Goal: Task Accomplishment & Management: Manage account settings

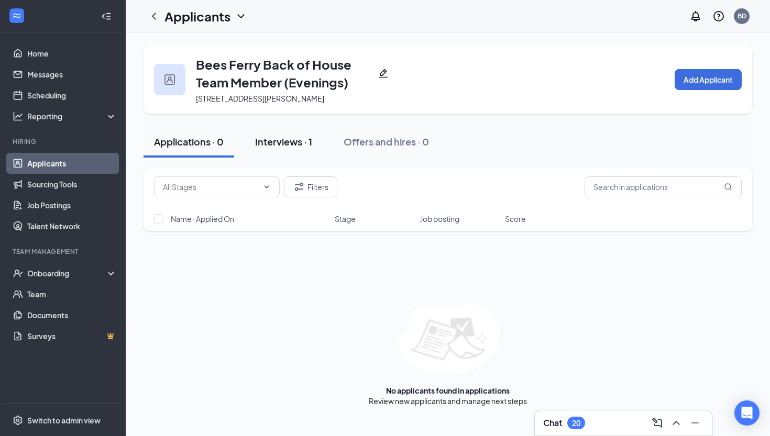
click at [308, 140] on div "Interviews · 1" at bounding box center [283, 141] width 57 height 13
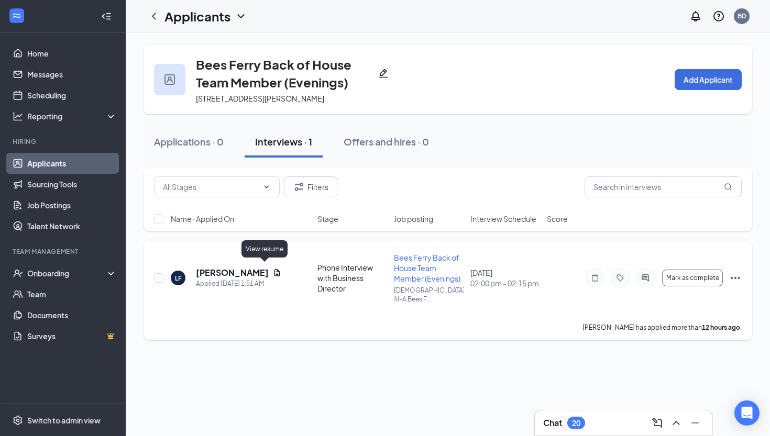
click at [274, 270] on icon "Document" at bounding box center [277, 272] width 6 height 7
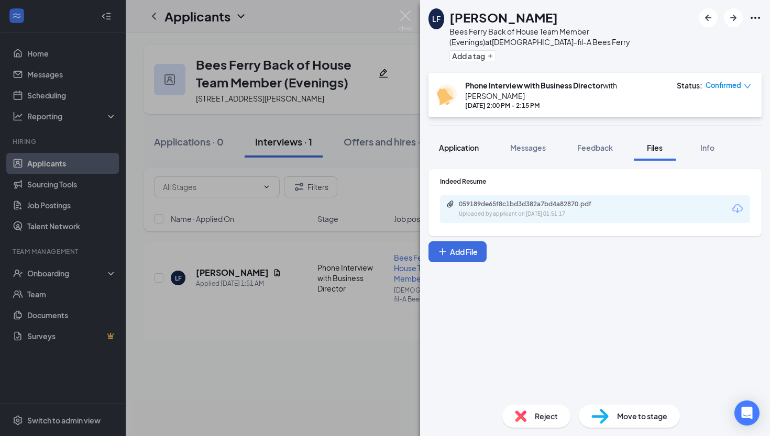
click at [468, 143] on span "Application" at bounding box center [459, 147] width 40 height 9
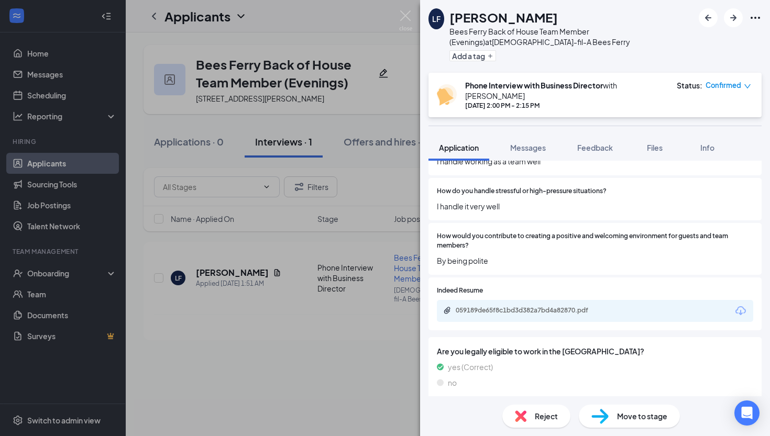
scroll to position [721, 0]
click at [633, 419] on span "Move to stage" at bounding box center [642, 416] width 50 height 12
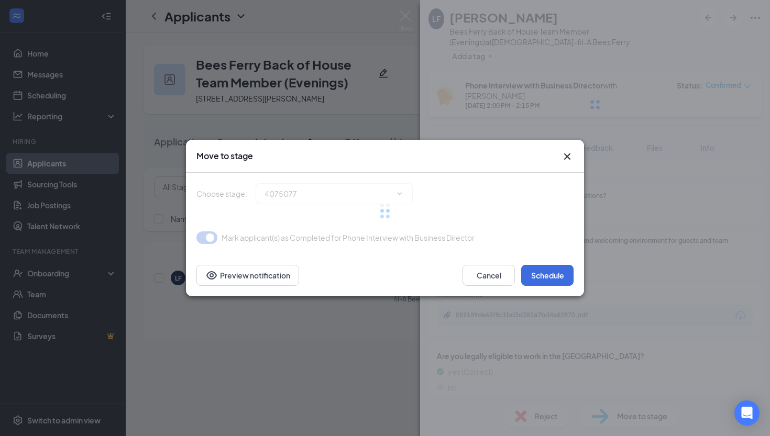
type input "Onsite Interview (next stage)"
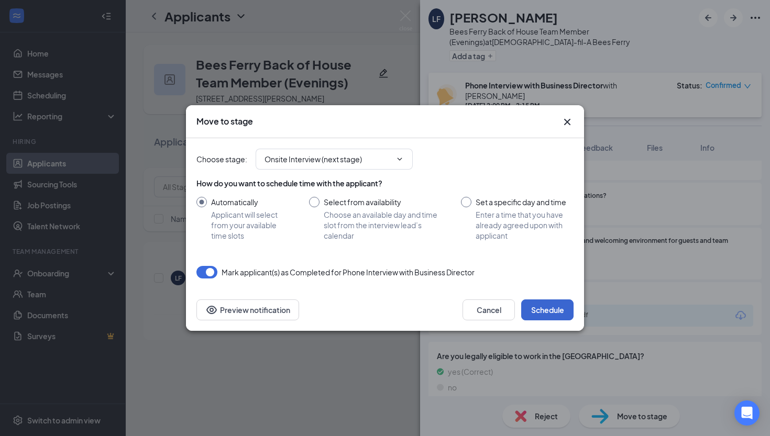
click at [539, 306] on button "Schedule" at bounding box center [547, 309] width 52 height 21
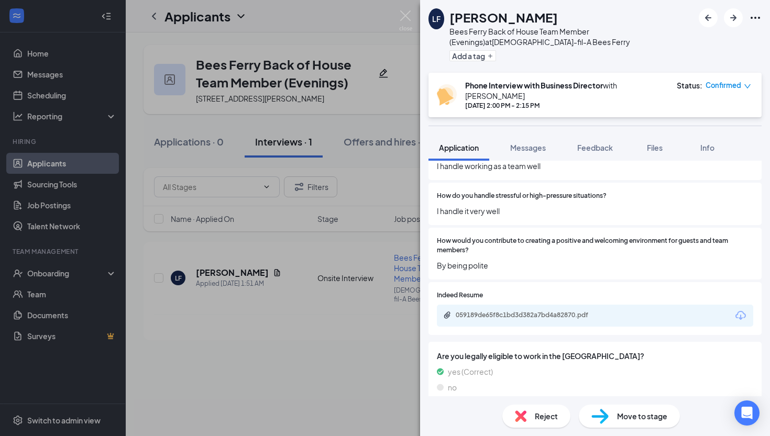
click at [102, 194] on div "LF Latasha Frazier Bees Ferry Back of House Team Member (Evenings) at Chick-fil…" at bounding box center [385, 218] width 770 height 436
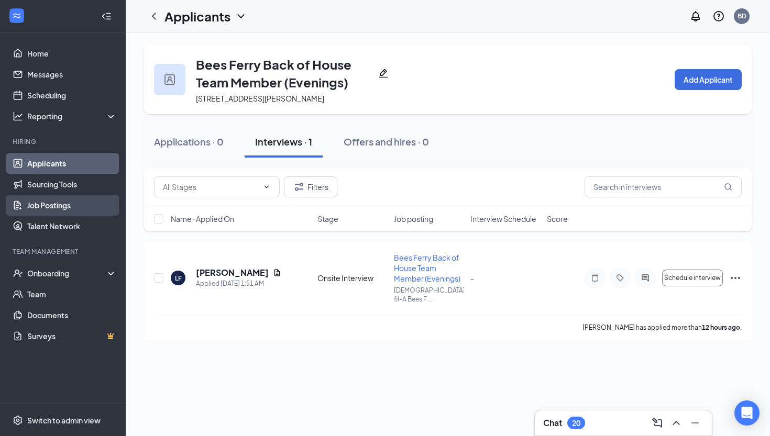
click at [57, 198] on link "Job Postings" at bounding box center [72, 205] width 90 height 21
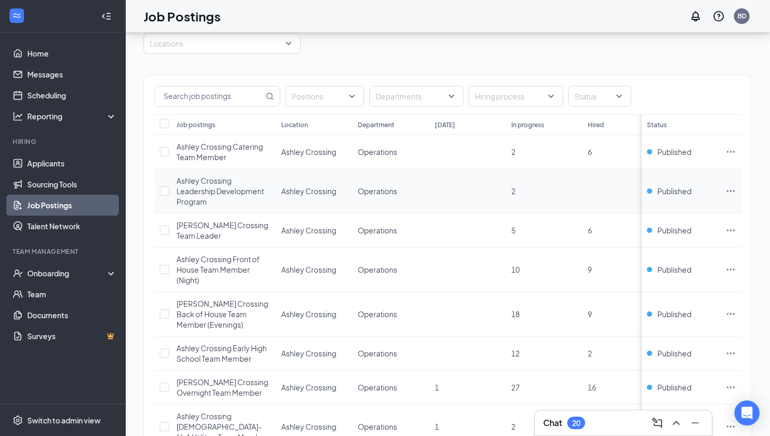
scroll to position [50, 0]
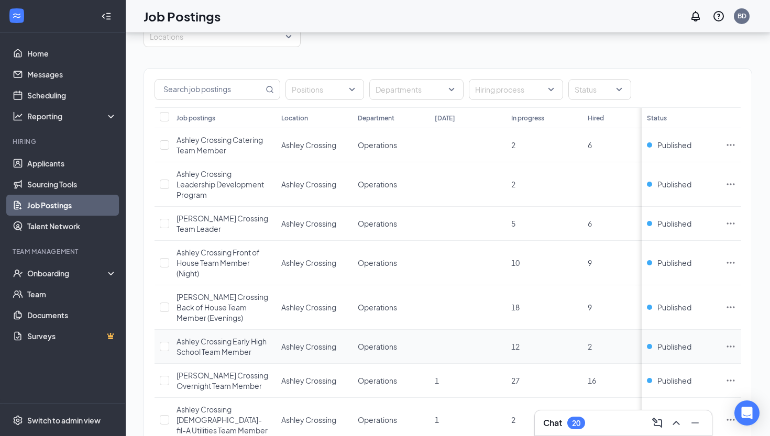
click at [225, 340] on span "Ashley Crossing Early High School Team Member" at bounding box center [221, 347] width 90 height 20
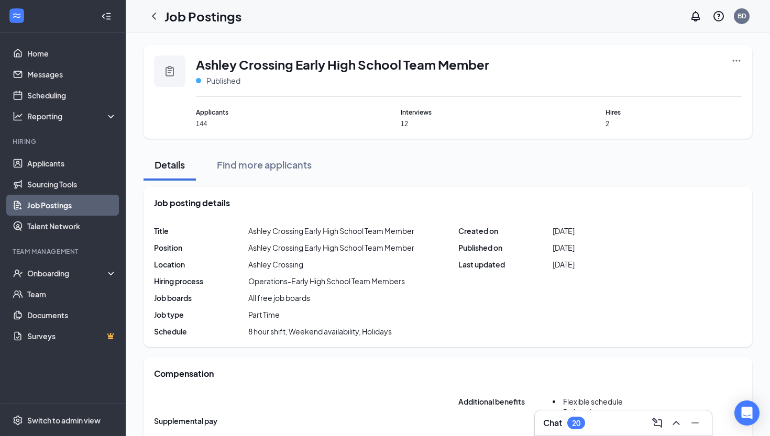
click at [738, 57] on icon "Ellipses" at bounding box center [736, 60] width 10 height 10
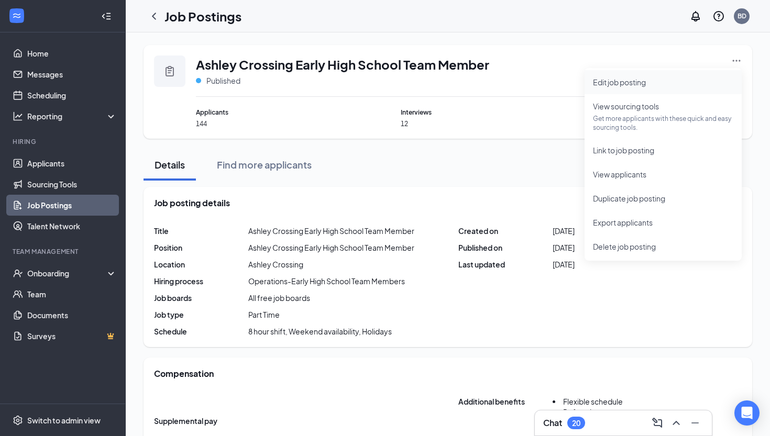
click at [696, 88] on li "Edit job posting" at bounding box center [662, 82] width 157 height 24
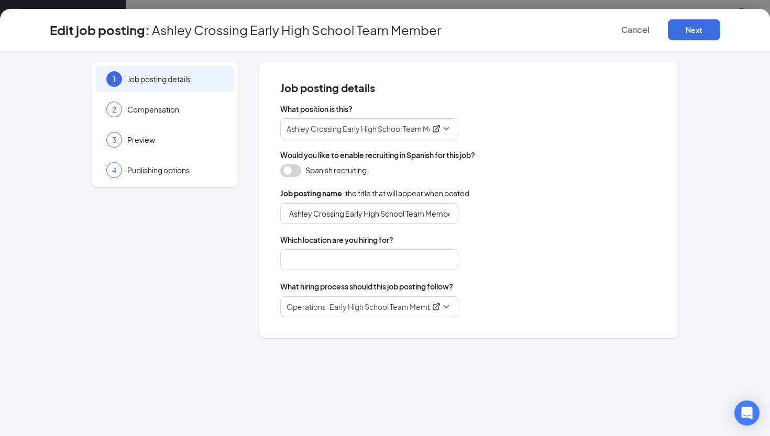
type input "Ashley Crossing"
click at [193, 116] on div "2 Compensation" at bounding box center [165, 109] width 138 height 26
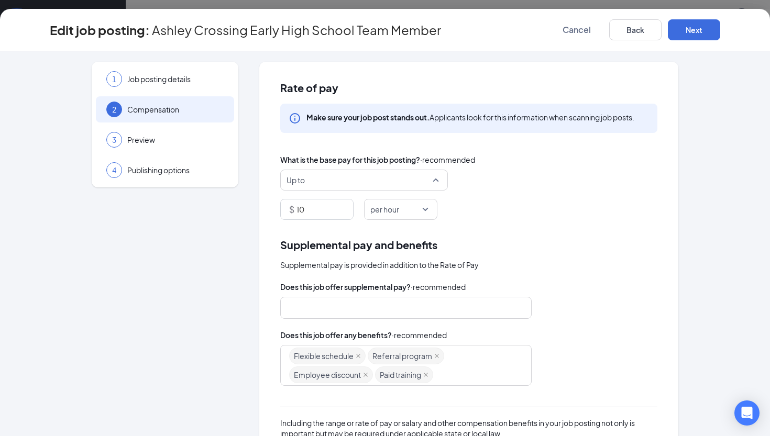
click at [399, 179] on span "Up to" at bounding box center [359, 180] width 146 height 20
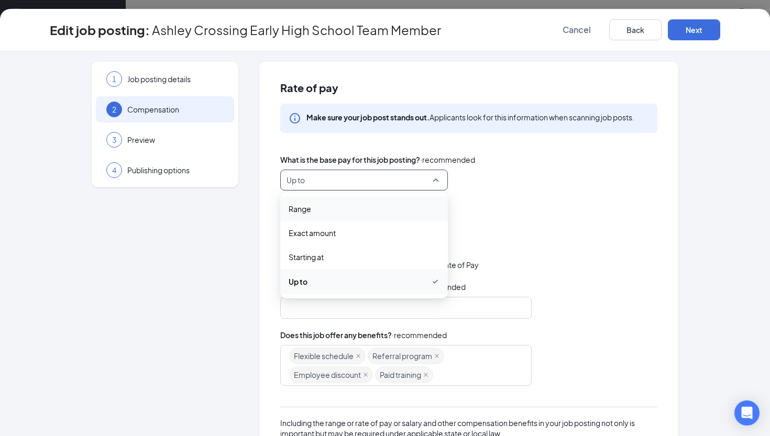
click at [386, 204] on span "Range" at bounding box center [363, 209] width 151 height 12
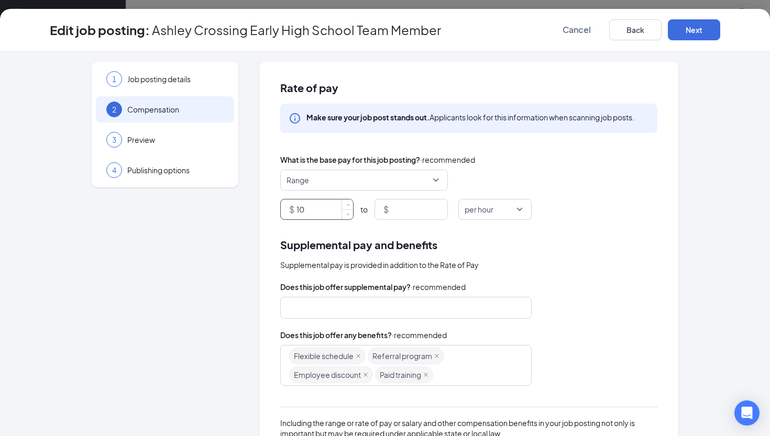
click at [325, 208] on input "10" at bounding box center [324, 209] width 57 height 20
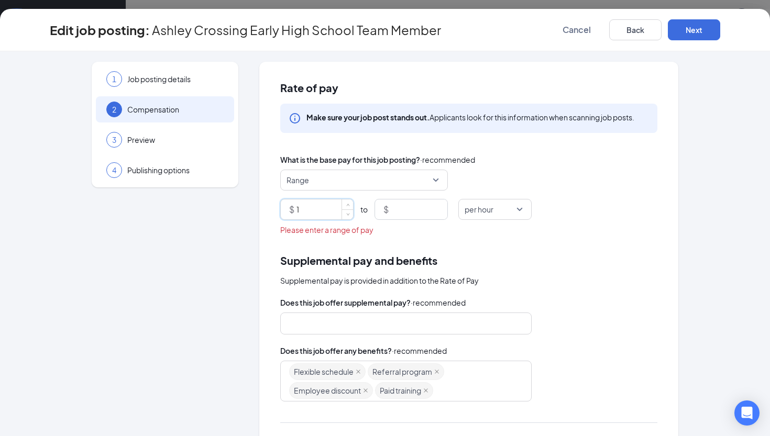
type input "1"
type input "9.5"
click at [428, 205] on input at bounding box center [419, 209] width 57 height 20
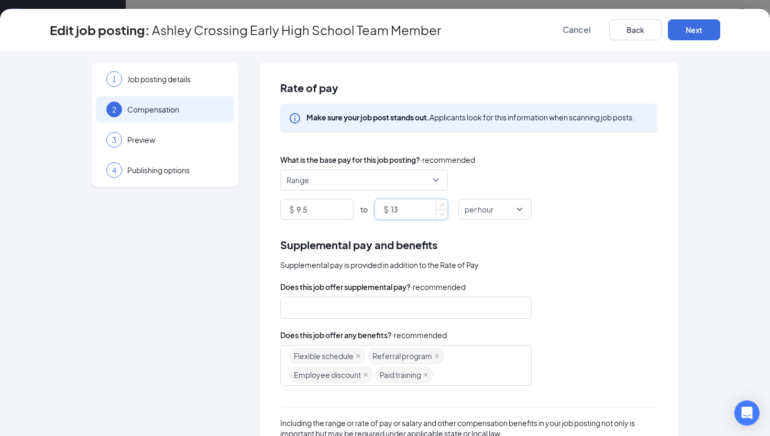
type input "13"
click at [606, 224] on div "Rate of pay Make sure your job post stands out. Applicants look for this inform…" at bounding box center [468, 308] width 419 height 492
click at [346, 216] on span "down" at bounding box center [348, 213] width 6 height 6
type input "8"
type input "9.5"
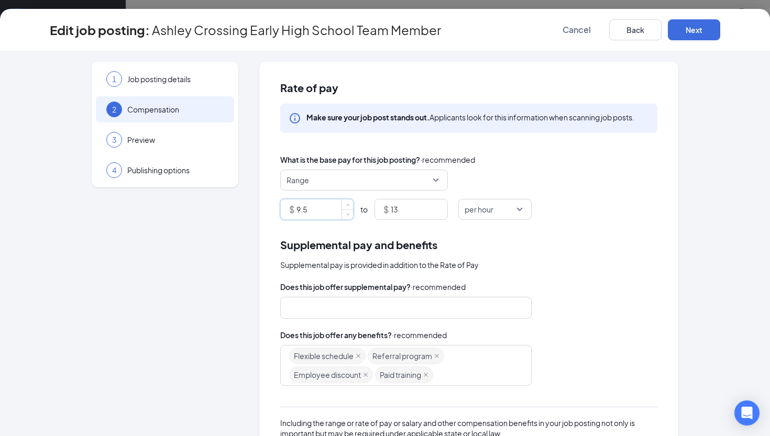
click at [589, 261] on div "Supplemental pay is provided in addition to the Rate of Pay" at bounding box center [468, 265] width 377 height 12
click at [711, 27] on button "Next" at bounding box center [694, 29] width 52 height 21
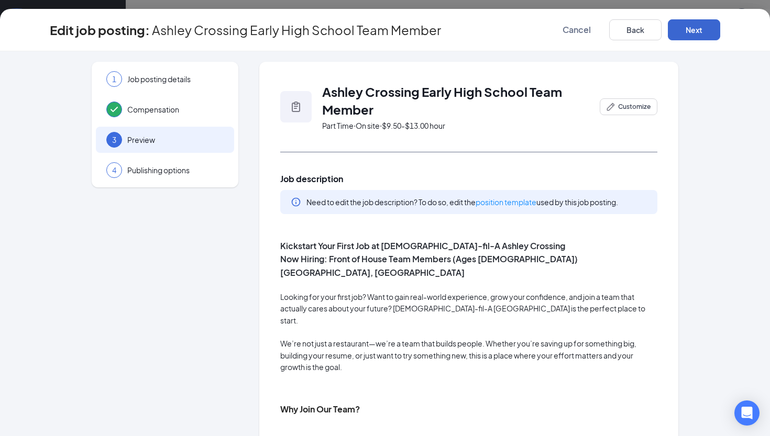
click at [711, 27] on button "Next" at bounding box center [694, 29] width 52 height 21
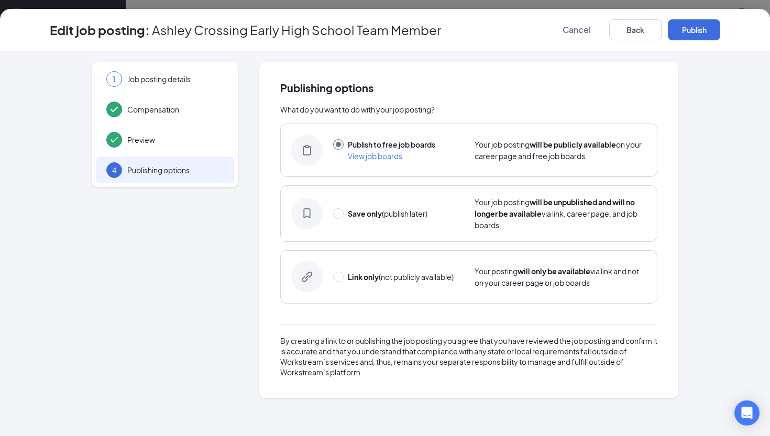
click at [711, 27] on button "Publish" at bounding box center [694, 29] width 52 height 21
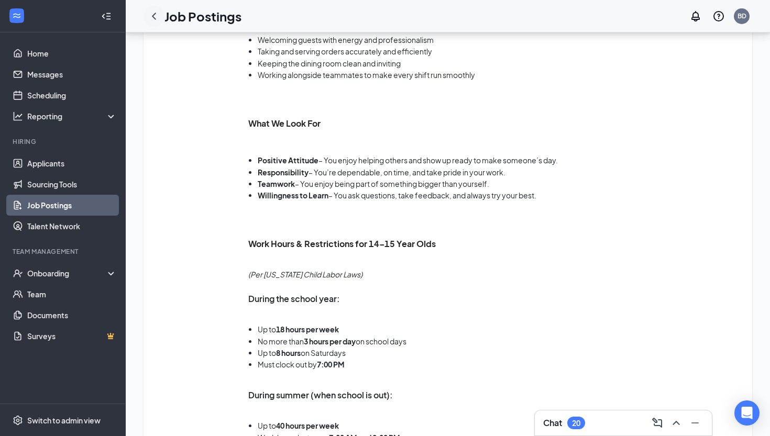
click at [149, 17] on icon "ChevronLeft" at bounding box center [154, 16] width 13 height 13
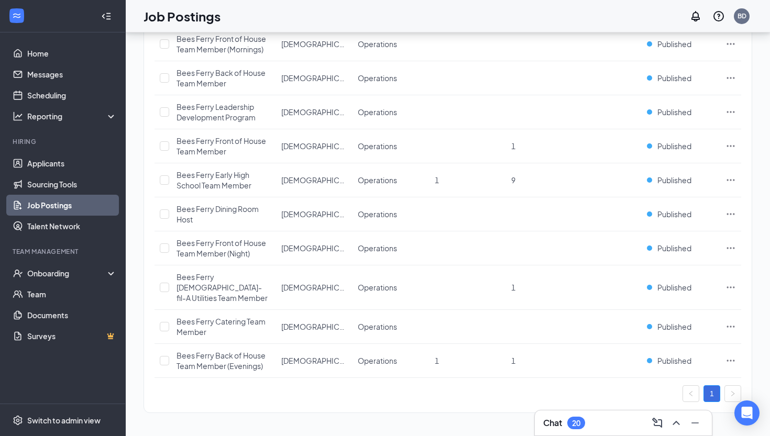
scroll to position [727, 0]
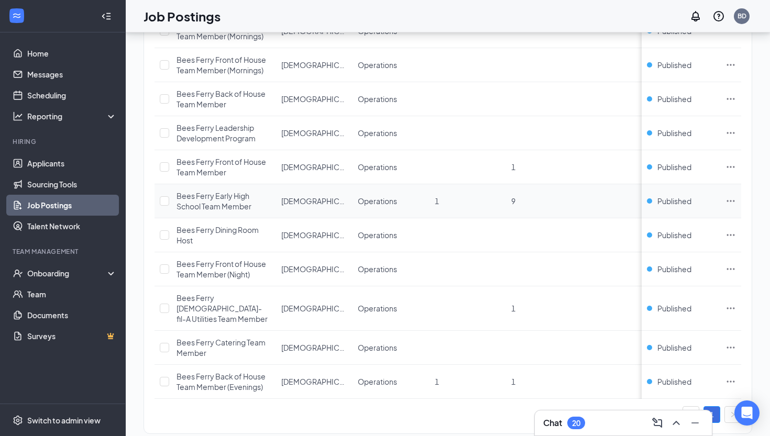
click at [247, 192] on span "Bees Ferry Early High School Team Member" at bounding box center [213, 201] width 75 height 20
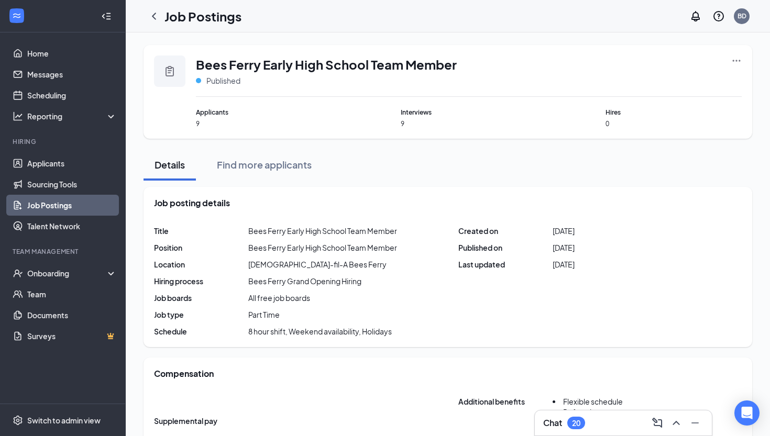
click at [734, 60] on icon "Ellipses" at bounding box center [736, 60] width 10 height 10
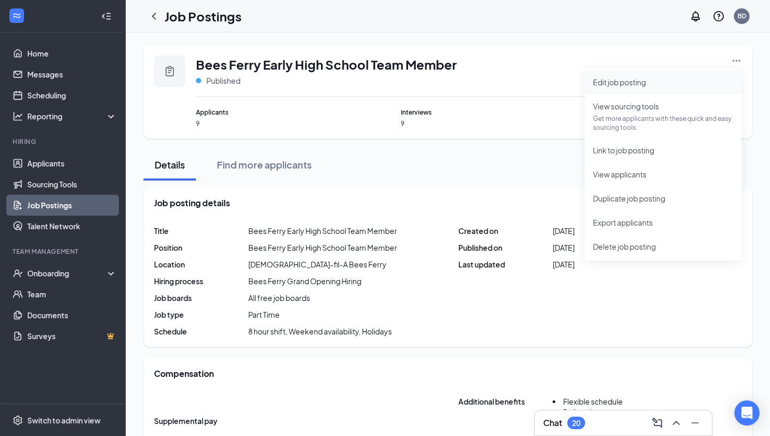
click at [623, 87] on span "Edit job posting" at bounding box center [663, 82] width 140 height 12
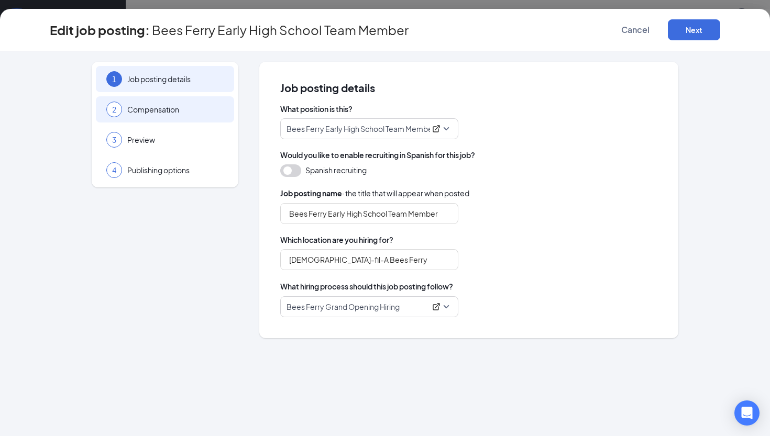
click at [197, 119] on div "2 Compensation" at bounding box center [165, 109] width 138 height 26
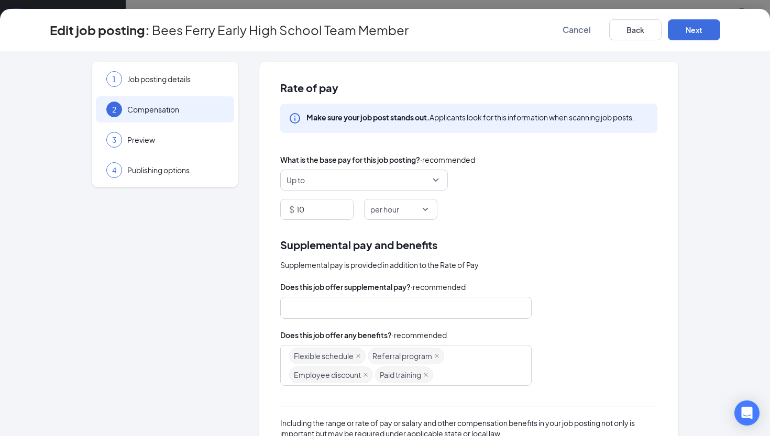
click at [375, 185] on span "Up to" at bounding box center [359, 180] width 146 height 20
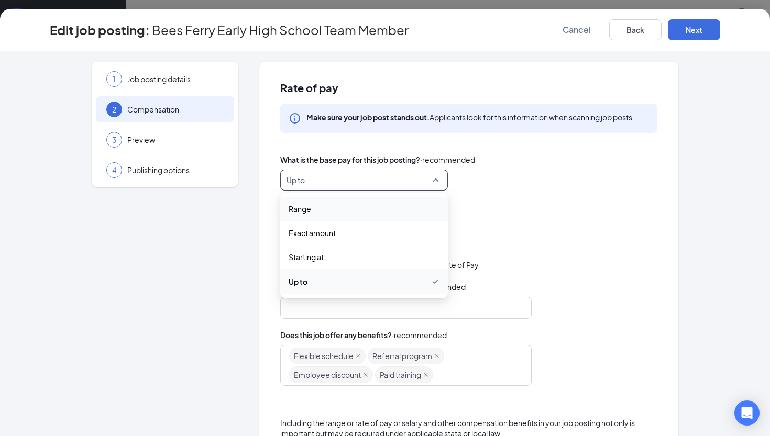
click at [361, 209] on span "Range" at bounding box center [363, 209] width 151 height 12
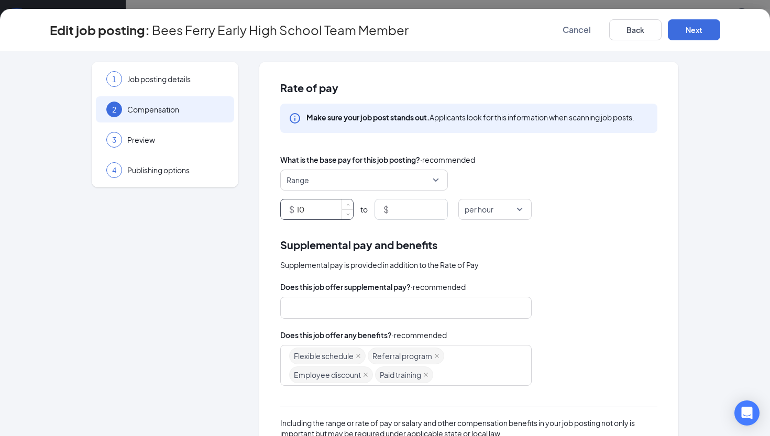
click at [327, 213] on input "10" at bounding box center [324, 209] width 57 height 20
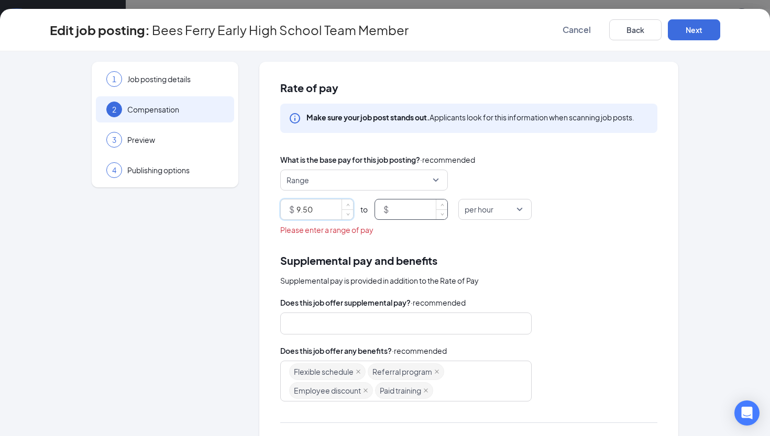
type input "9.5"
click at [429, 210] on input at bounding box center [419, 209] width 57 height 20
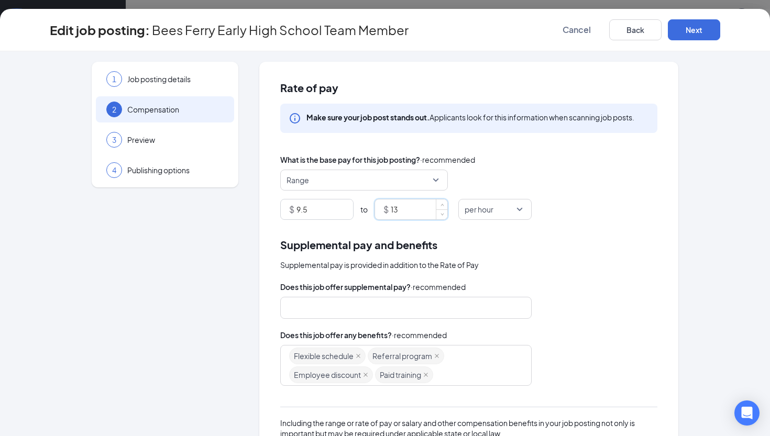
type input "13"
click at [554, 230] on div "Rate of pay Make sure your job post stands out. Applicants look for this inform…" at bounding box center [468, 308] width 419 height 492
click at [704, 25] on button "Next" at bounding box center [694, 29] width 52 height 21
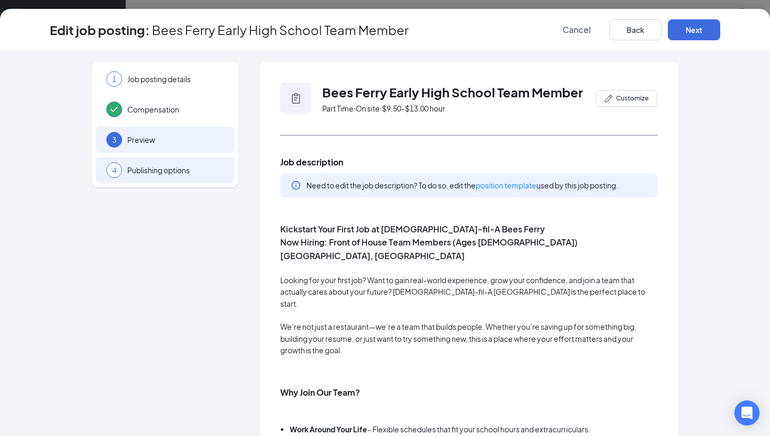
click at [199, 168] on span "Publishing options" at bounding box center [175, 170] width 96 height 10
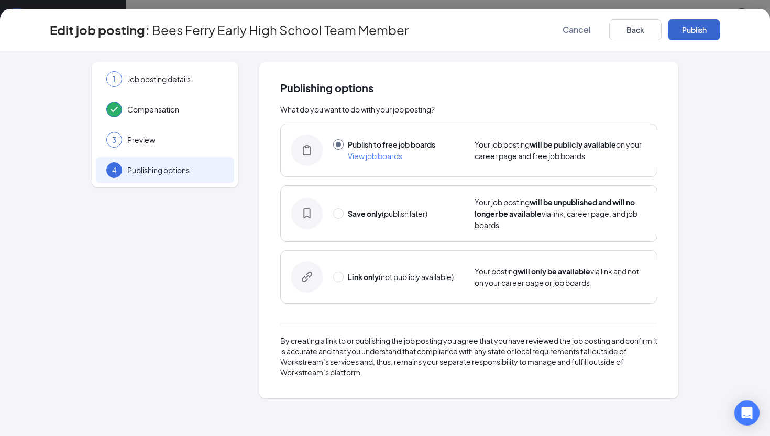
click at [697, 26] on button "Publish" at bounding box center [694, 29] width 52 height 21
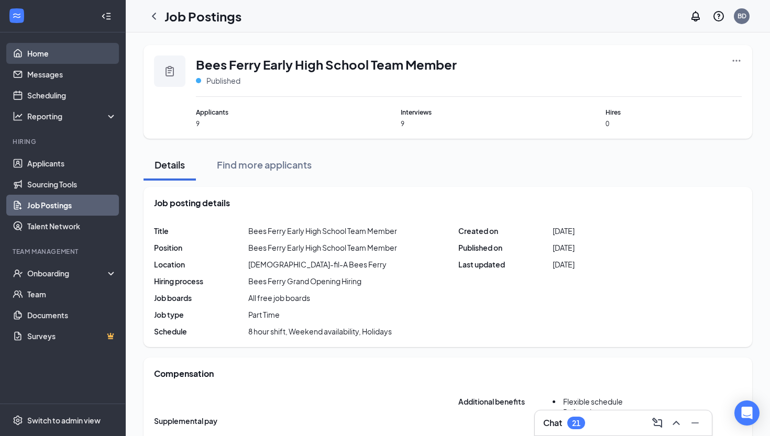
click at [41, 49] on link "Home" at bounding box center [72, 53] width 90 height 21
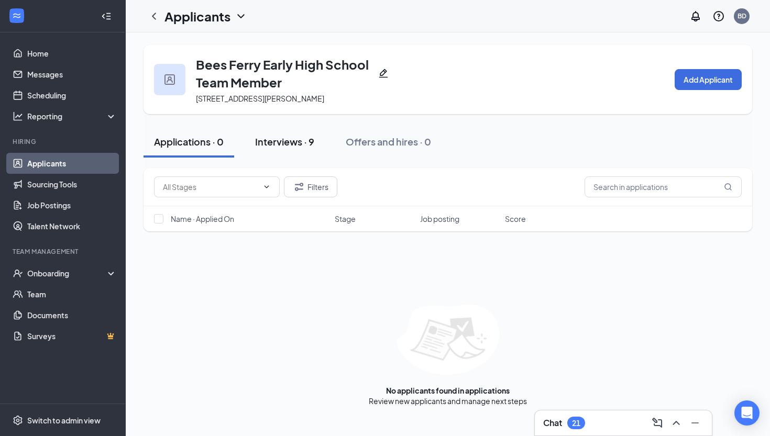
click at [292, 140] on div "Interviews · 9" at bounding box center [284, 141] width 59 height 13
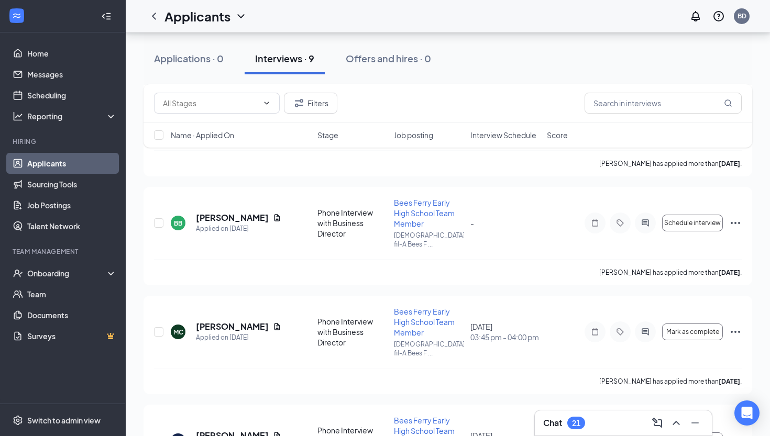
scroll to position [708, 0]
click at [273, 432] on icon "Document" at bounding box center [277, 436] width 8 height 8
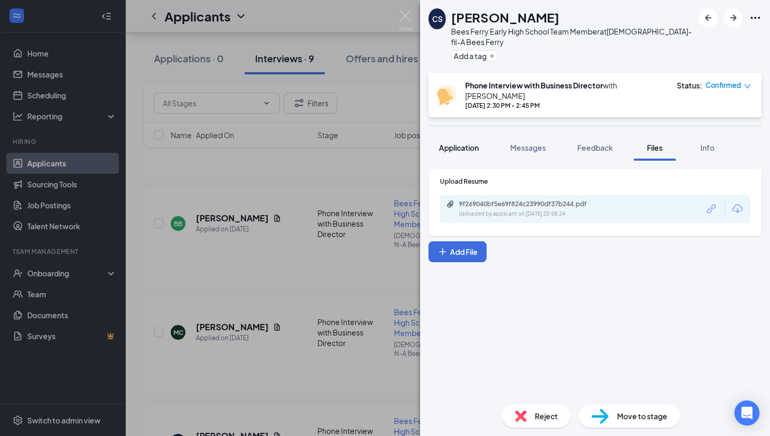
click at [466, 143] on button "Application" at bounding box center [458, 148] width 61 height 26
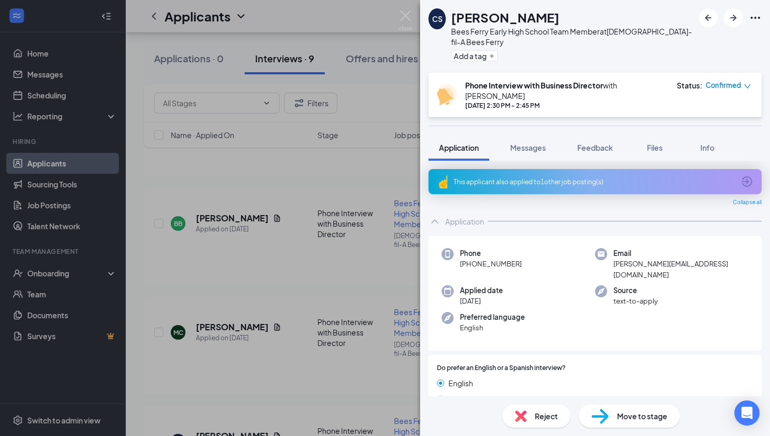
click at [623, 421] on span "Move to stage" at bounding box center [642, 416] width 50 height 12
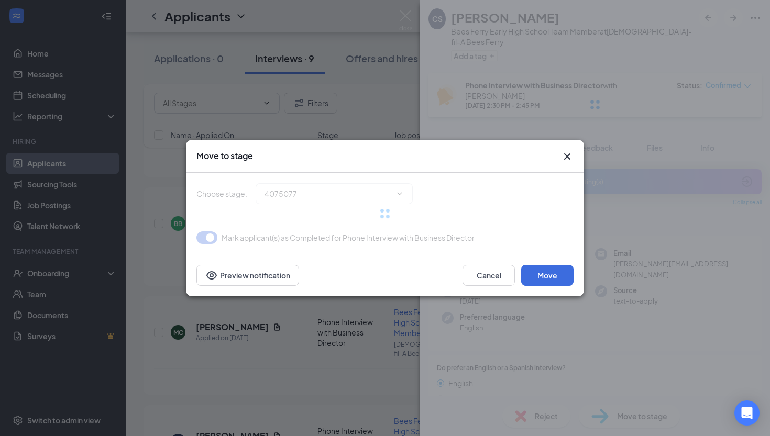
type input "Onsite Interview (next stage)"
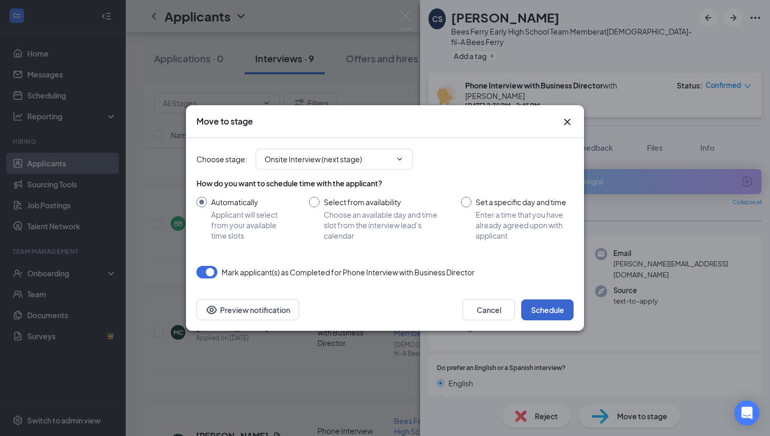
click at [558, 306] on button "Schedule" at bounding box center [547, 309] width 52 height 21
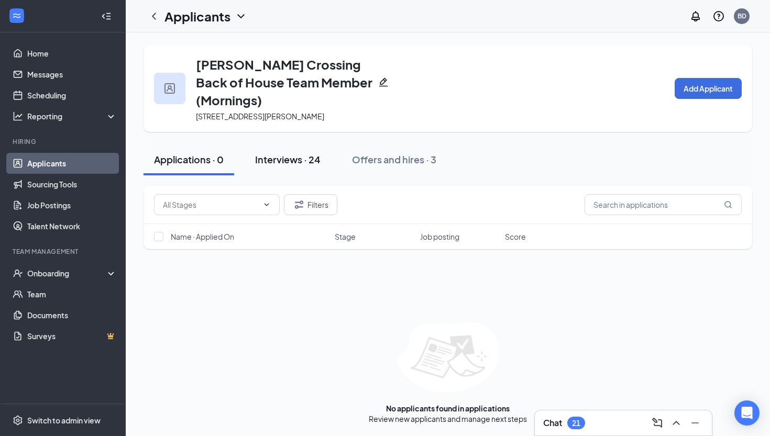
click at [288, 159] on div "Interviews · 24" at bounding box center [287, 159] width 65 height 13
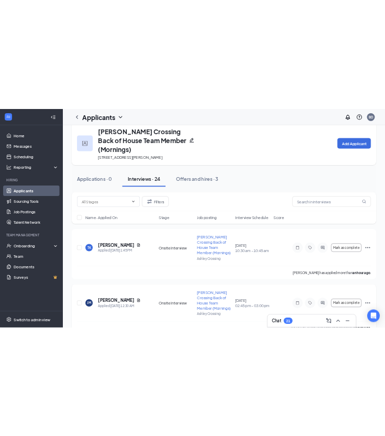
scroll to position [27, 0]
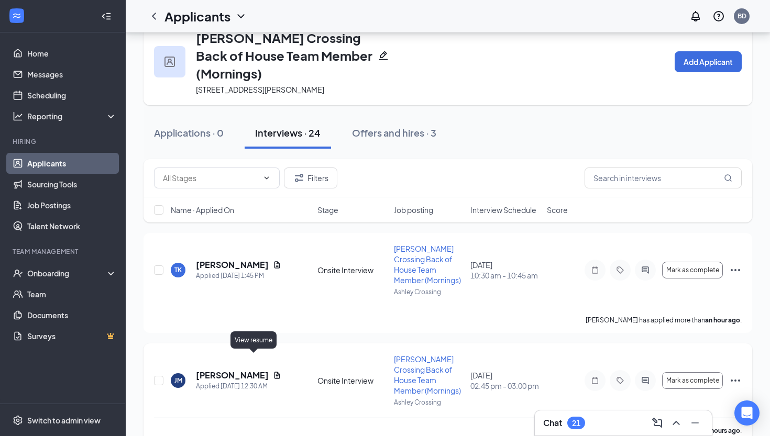
click at [273, 371] on icon "Document" at bounding box center [277, 375] width 8 height 8
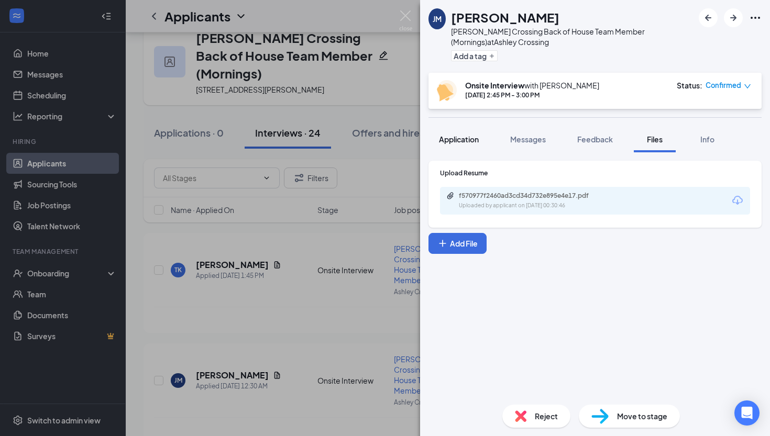
click at [468, 148] on button "Application" at bounding box center [458, 139] width 61 height 26
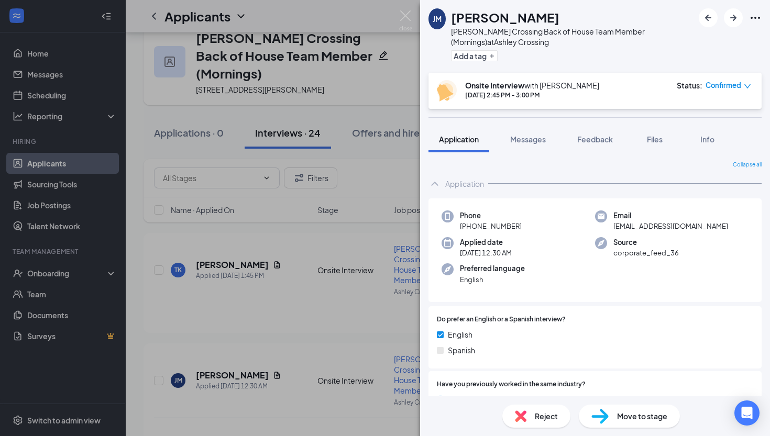
click at [438, 43] on div "JM Jazmin Mora Ashley Crossing Back of House Team Member (Mornings) at Ashley C…" at bounding box center [560, 36] width 265 height 56
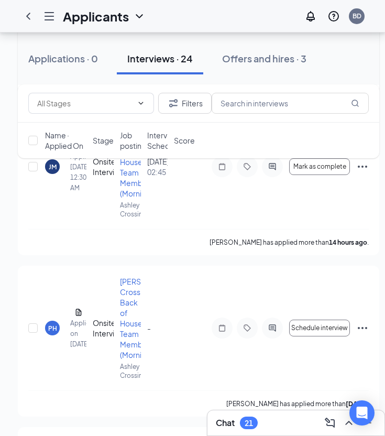
scroll to position [374, 0]
click at [76, 163] on div "Filters Name · Applied On Stage Job posting Interview Schedule Score" at bounding box center [198, 126] width 361 height 84
click at [75, 165] on div "Filters Name · Applied On Stage Job posting Interview Schedule Score" at bounding box center [198, 126] width 361 height 84
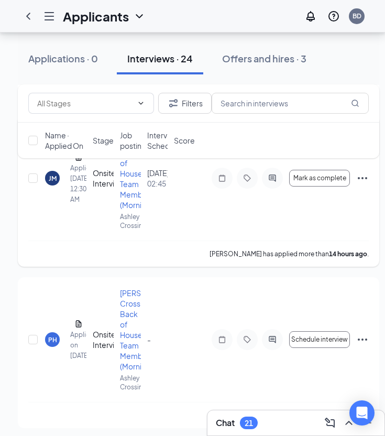
scroll to position [360, 0]
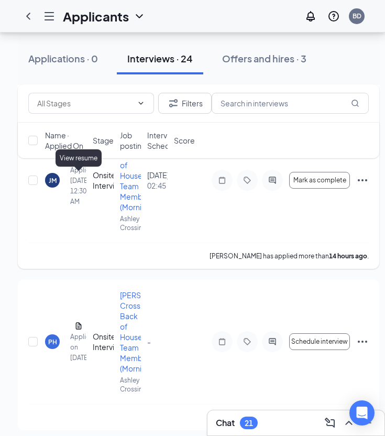
click at [76, 162] on icon "Document" at bounding box center [79, 158] width 6 height 7
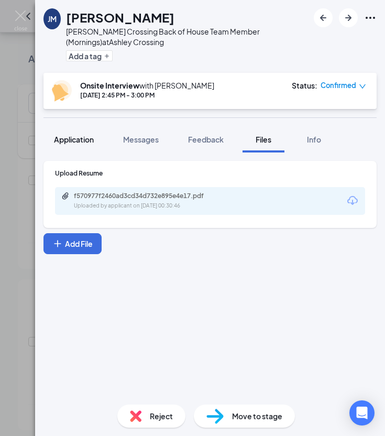
click at [80, 137] on span "Application" at bounding box center [74, 139] width 40 height 9
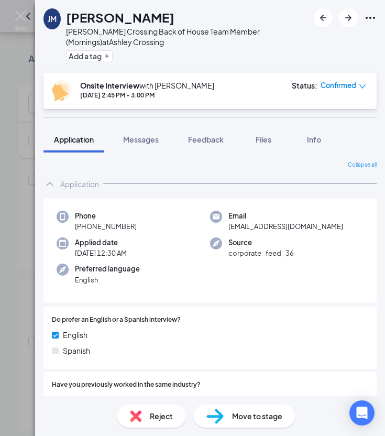
click at [178, 282] on div "Preferred language English" at bounding box center [133, 273] width 153 height 21
click at [223, 413] on img at bounding box center [214, 415] width 17 height 15
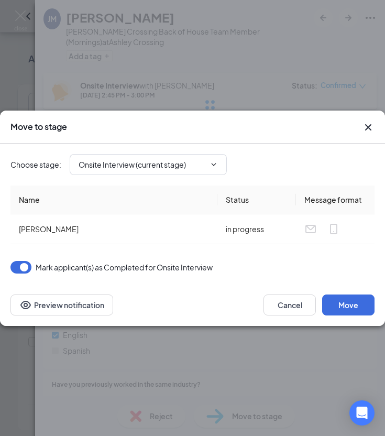
type input "Final Interview with Operator (next stage)"
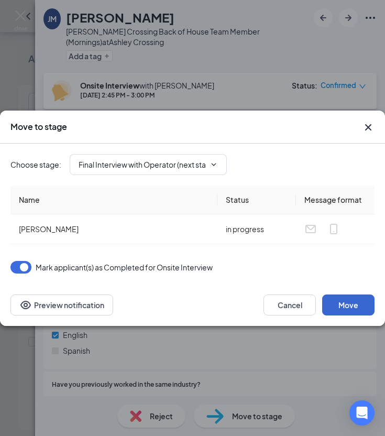
click at [347, 306] on button "Move" at bounding box center [348, 304] width 52 height 21
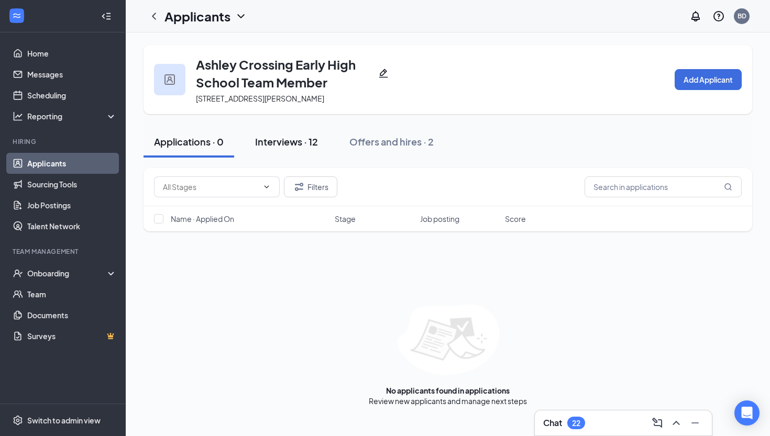
click at [283, 137] on div "Interviews · 12" at bounding box center [286, 141] width 63 height 13
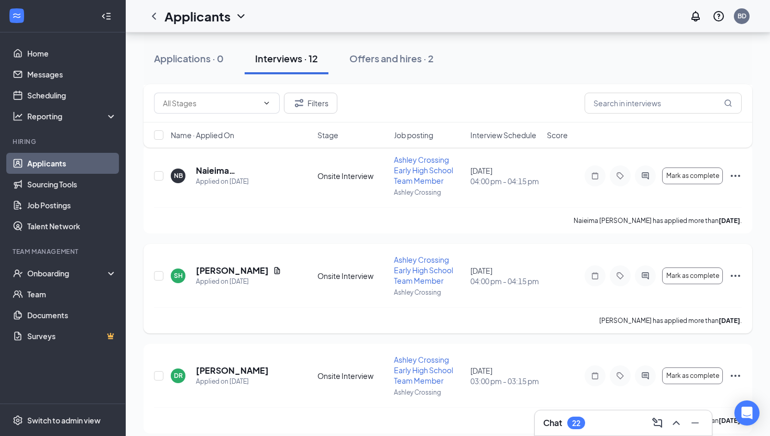
scroll to position [348, 0]
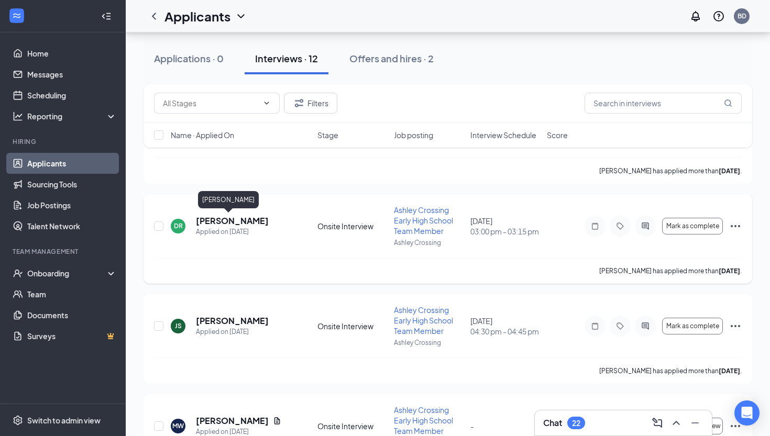
click at [222, 217] on h5 "[PERSON_NAME]" at bounding box center [232, 221] width 73 height 12
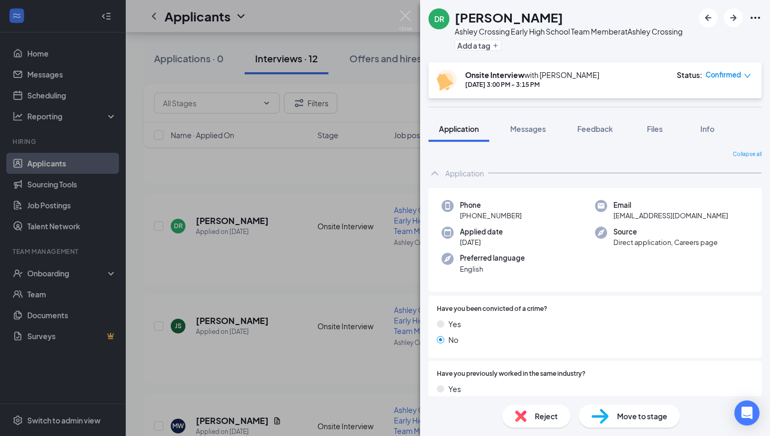
click at [621, 409] on div "Move to stage" at bounding box center [629, 416] width 101 height 23
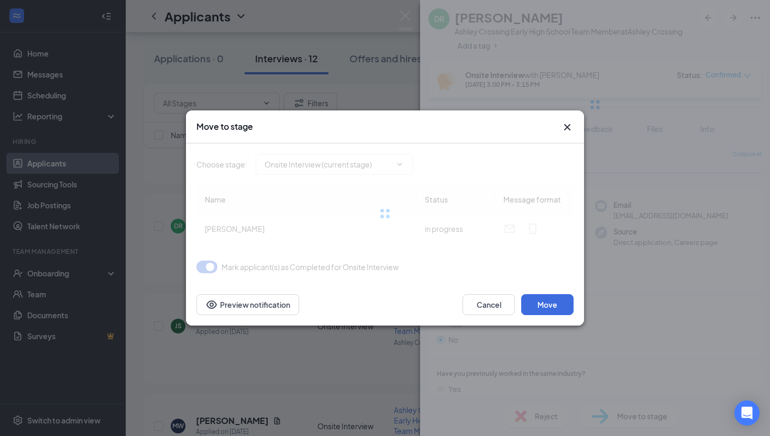
type input "Operator Interview (next stage)"
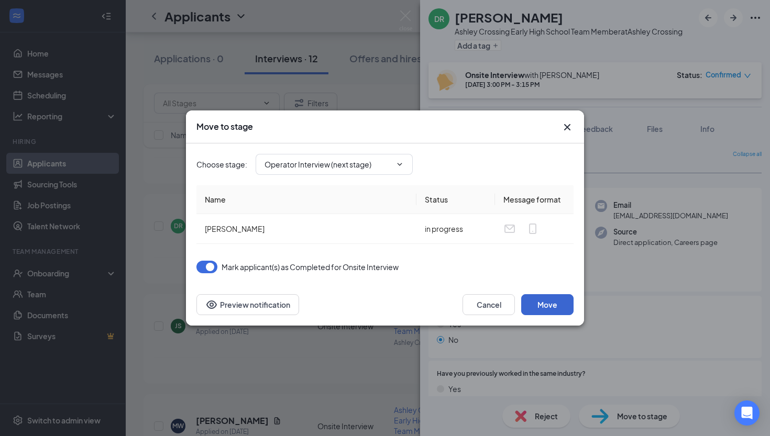
click at [554, 303] on button "Move" at bounding box center [547, 304] width 52 height 21
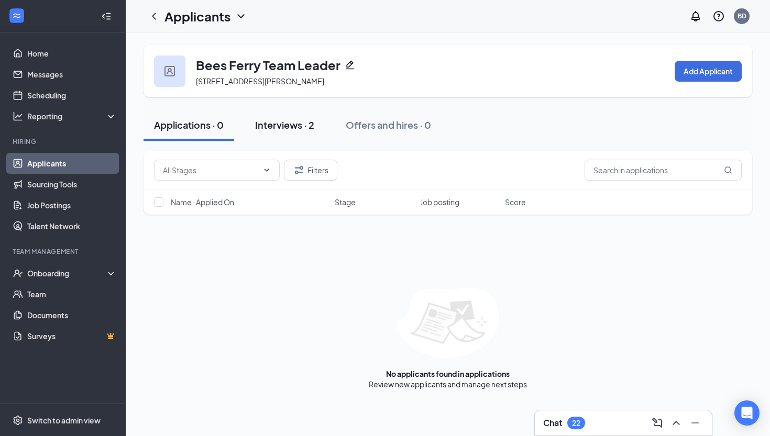
click at [287, 133] on button "Interviews · 2" at bounding box center [285, 124] width 80 height 31
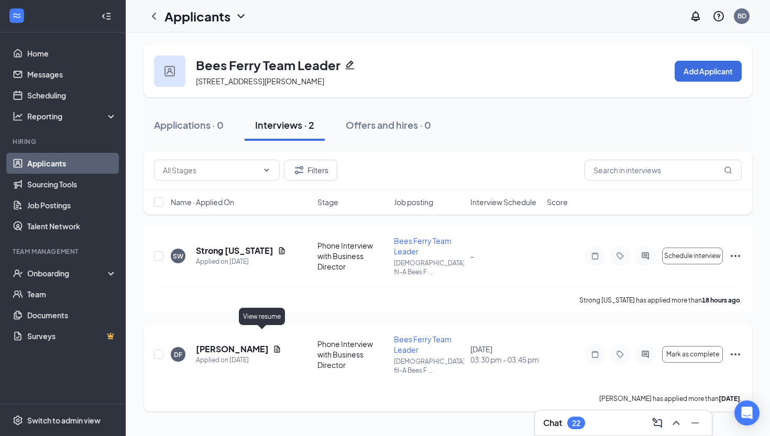
click at [273, 345] on icon "Document" at bounding box center [277, 349] width 8 height 8
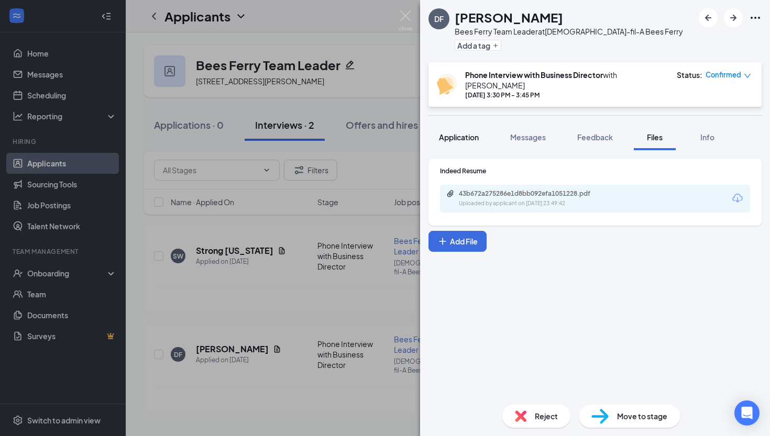
click at [465, 137] on span "Application" at bounding box center [459, 136] width 40 height 9
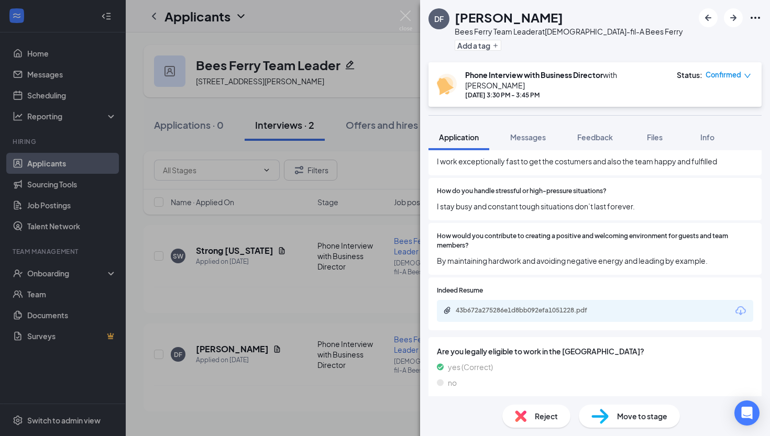
scroll to position [710, 0]
click at [526, 307] on div "43b672a275286e1d8bb092efa1051228.pdf" at bounding box center [528, 311] width 147 height 8
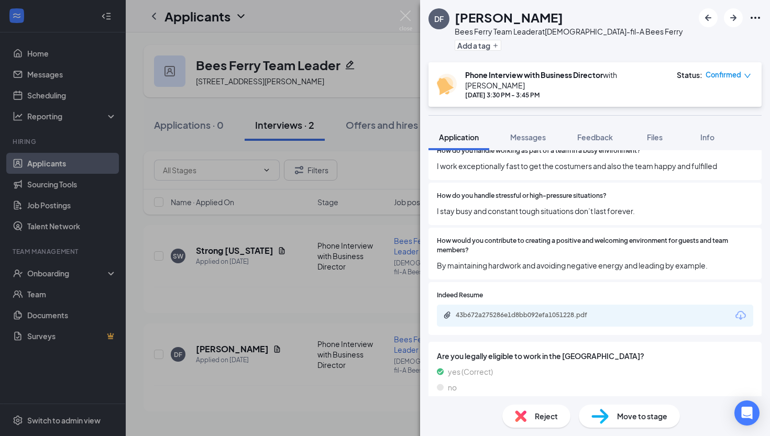
click at [602, 415] on img at bounding box center [599, 416] width 17 height 15
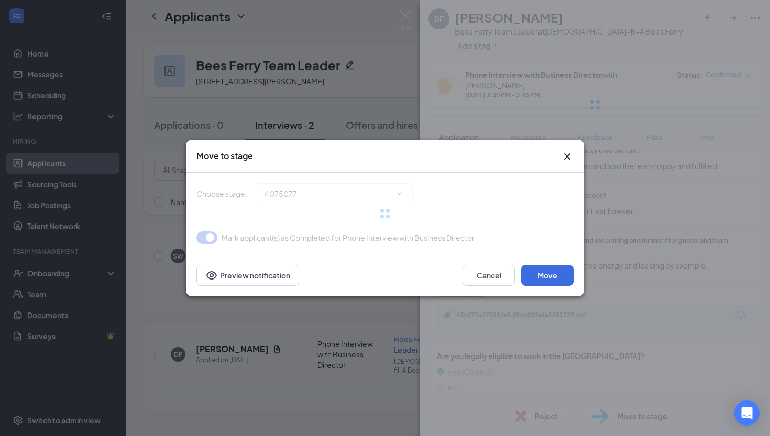
type input "Onsite Interview (next stage)"
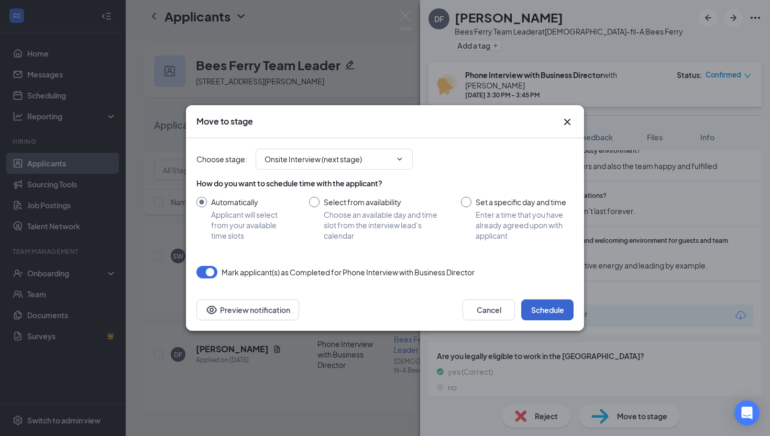
click at [563, 303] on button "Schedule" at bounding box center [547, 309] width 52 height 21
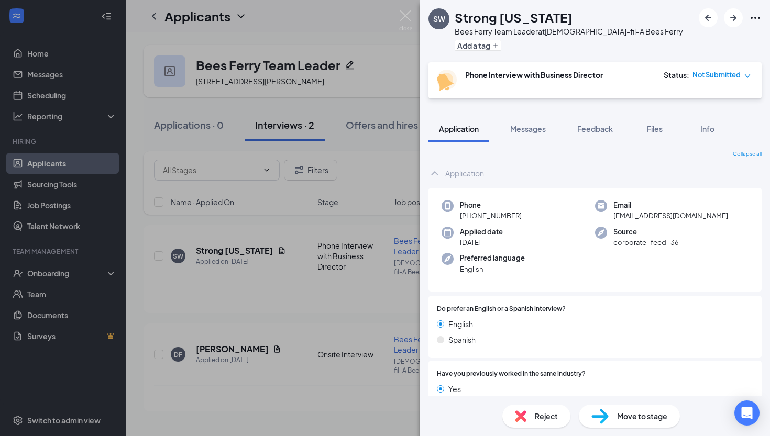
click at [143, 77] on div "SW Strong [US_STATE] Bees Ferry Team Leader at [DEMOGRAPHIC_DATA]-fil-A Bees Fe…" at bounding box center [385, 218] width 770 height 436
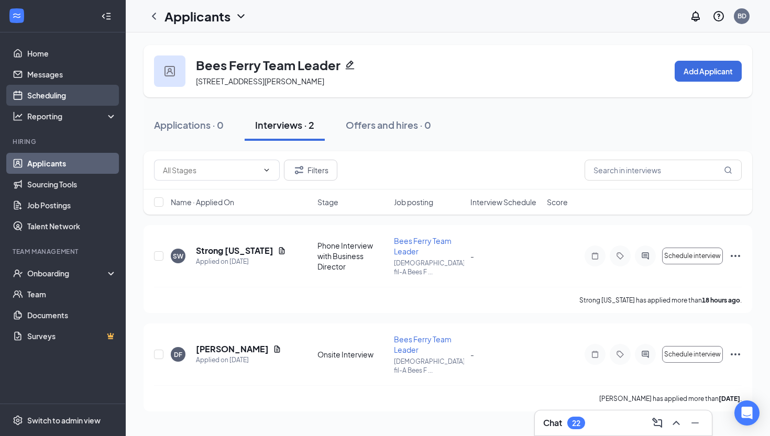
click at [94, 98] on link "Scheduling" at bounding box center [72, 95] width 90 height 21
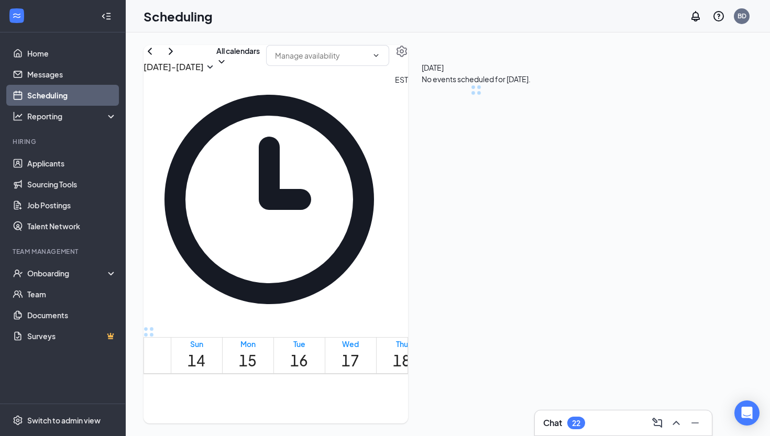
scroll to position [515, 0]
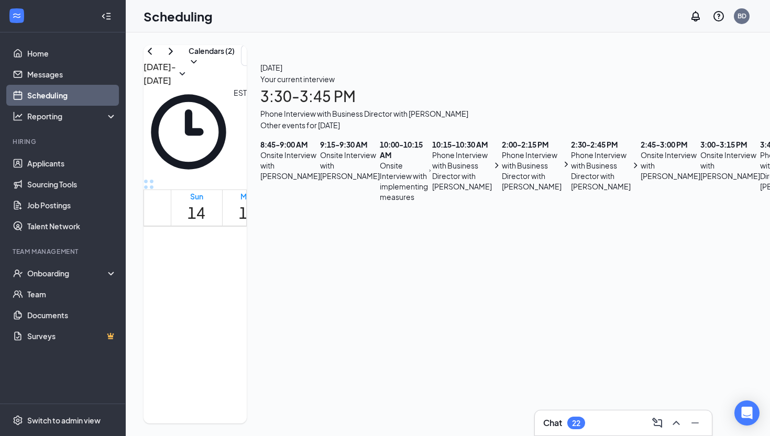
click at [308, 191] on div "Tue" at bounding box center [299, 196] width 18 height 10
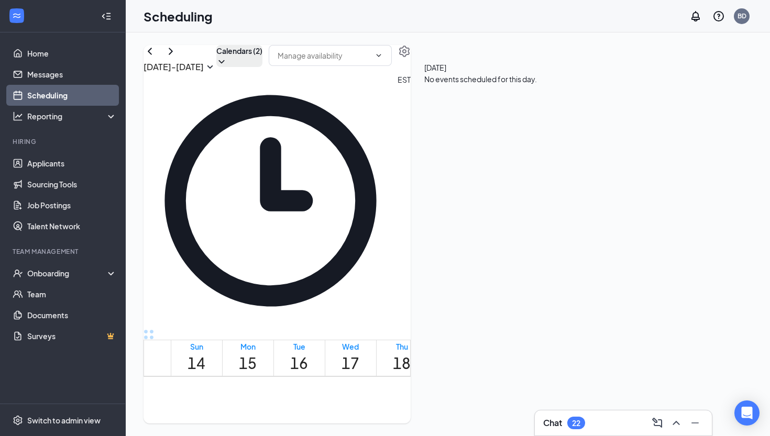
click at [227, 67] on icon "ChevronDown" at bounding box center [221, 62] width 10 height 10
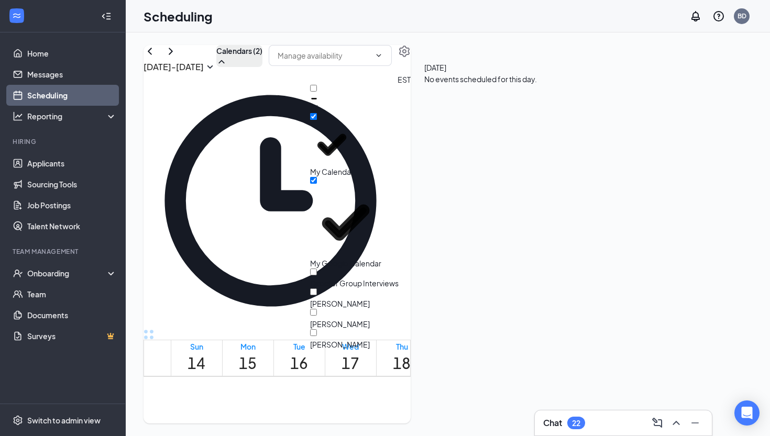
click at [317, 269] on input "Director Group Interviews" at bounding box center [313, 272] width 7 height 7
checkbox input "true"
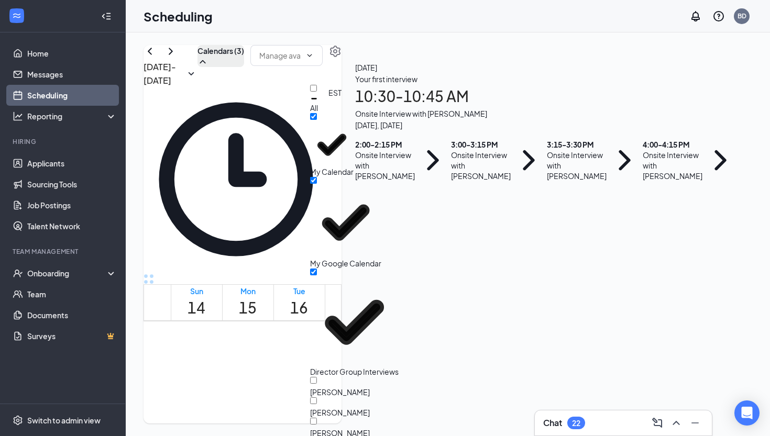
click at [324, 136] on icon "Checkmark" at bounding box center [331, 145] width 25 height 18
click at [317, 120] on input "My Calendar" at bounding box center [313, 116] width 7 height 7
click at [324, 136] on icon "Checkmark" at bounding box center [331, 145] width 25 height 18
click at [317, 120] on input "My Calendar" at bounding box center [313, 116] width 7 height 7
checkbox input "true"
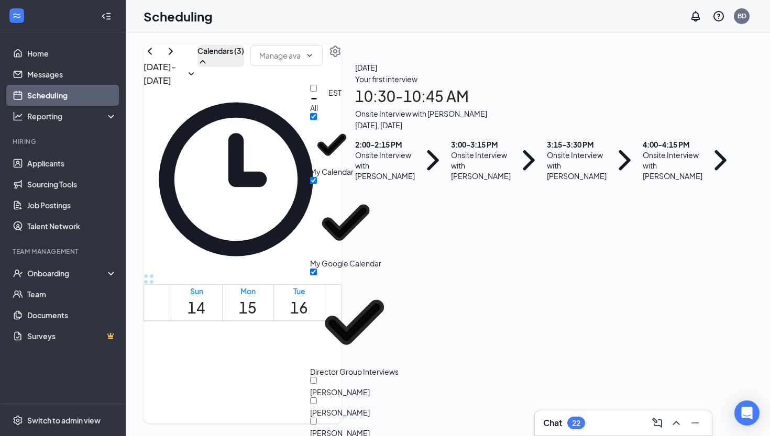
click at [325, 187] on icon "Checkmark" at bounding box center [345, 222] width 71 height 71
click at [317, 177] on input "My Google Calendar" at bounding box center [313, 180] width 7 height 7
click at [327, 187] on icon "Checkmark" at bounding box center [345, 222] width 71 height 71
click at [317, 177] on input "My Google Calendar" at bounding box center [313, 180] width 7 height 7
checkbox input "true"
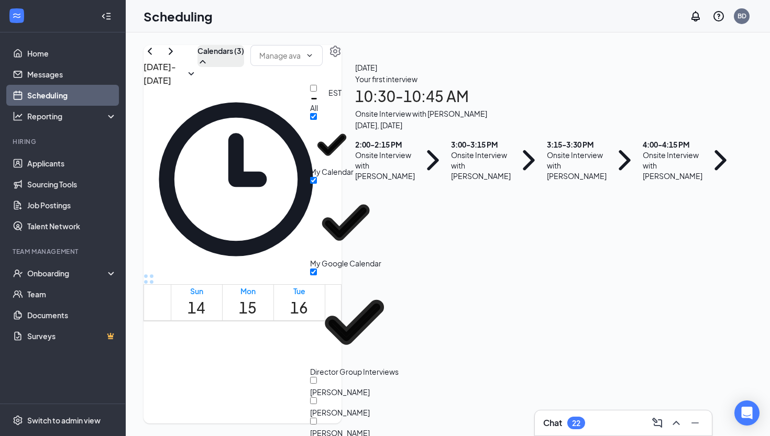
click at [317, 119] on input "My Calendar" at bounding box center [313, 116] width 7 height 7
checkbox input "false"
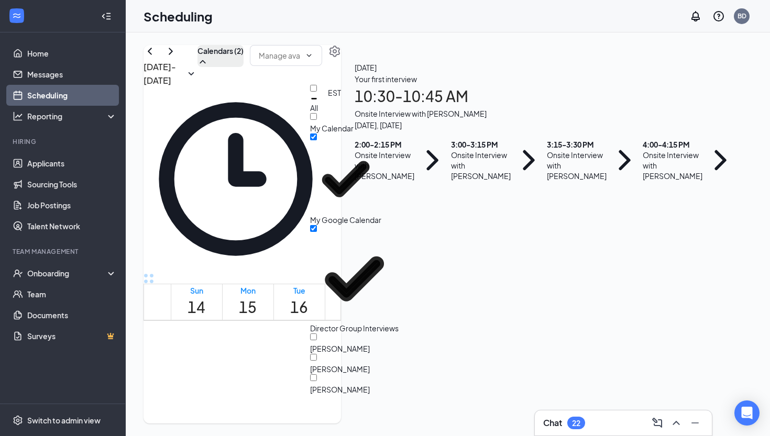
click at [326, 143] on icon "Checkmark" at bounding box center [345, 178] width 71 height 71
click at [317, 140] on input "My Google Calendar" at bounding box center [313, 137] width 7 height 7
checkbox input "true"
click at [526, 215] on td at bounding box center [350, 221] width 359 height 12
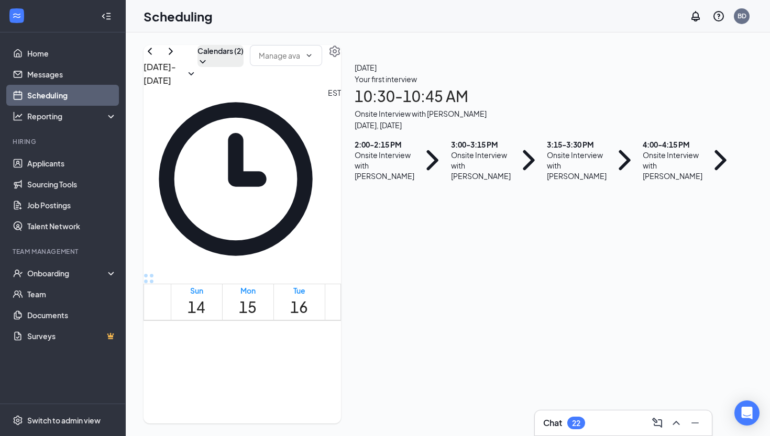
scroll to position [4, 0]
click at [659, 181] on div "Onsite Interview with [PERSON_NAME]" at bounding box center [672, 165] width 60 height 31
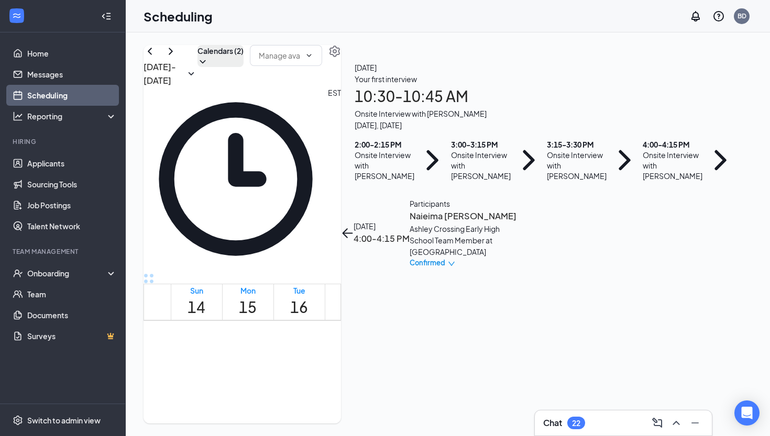
click at [530, 187] on td at bounding box center [350, 193] width 359 height 12
click at [353, 227] on button "back-button" at bounding box center [347, 233] width 13 height 13
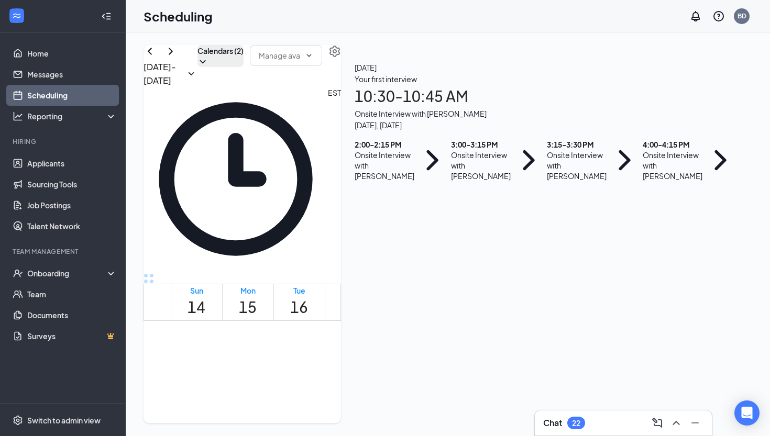
click at [606, 181] on div "Onsite Interview with [PERSON_NAME]" at bounding box center [577, 165] width 60 height 31
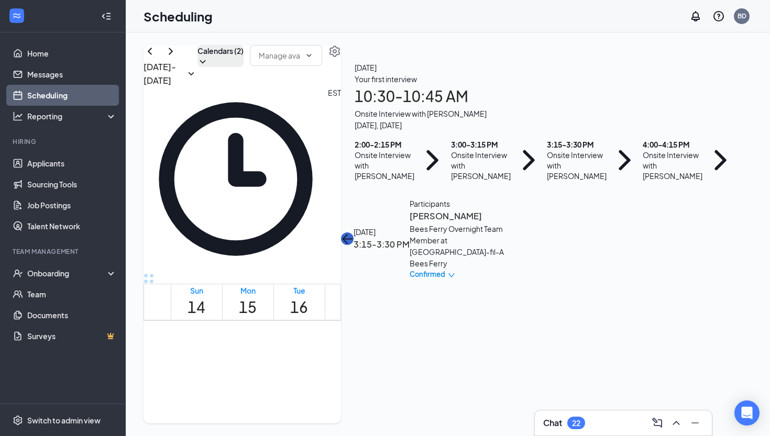
click at [348, 234] on icon "ArrowLeft" at bounding box center [344, 239] width 5 height 10
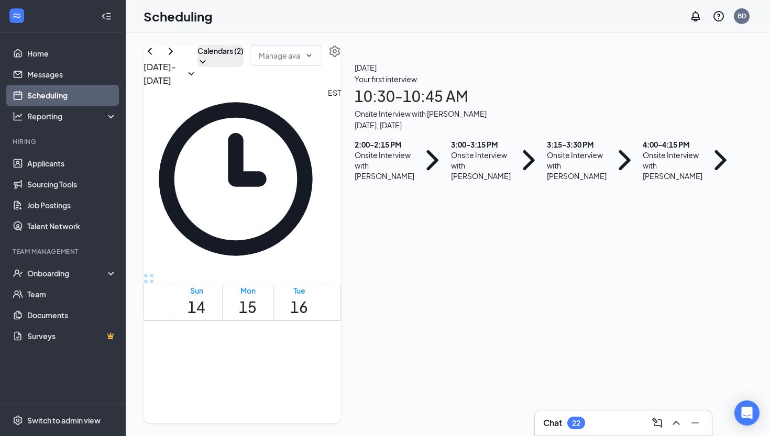
click at [547, 181] on div "3:00 - 3:15 PM Onsite Interview with [PERSON_NAME]" at bounding box center [499, 160] width 96 height 42
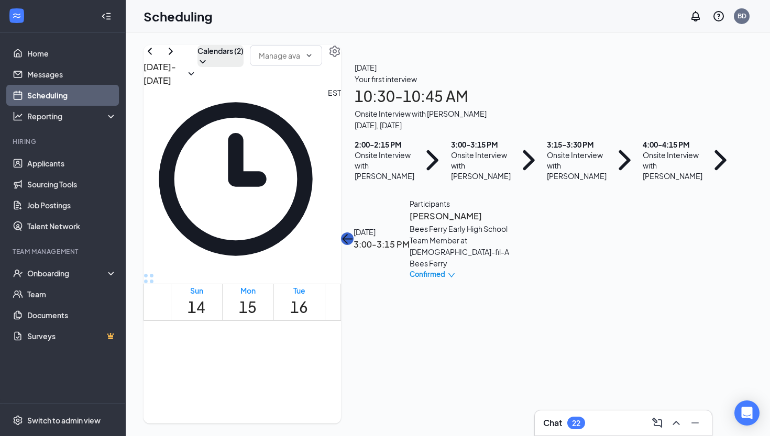
click at [353, 232] on button "back-button" at bounding box center [347, 238] width 13 height 13
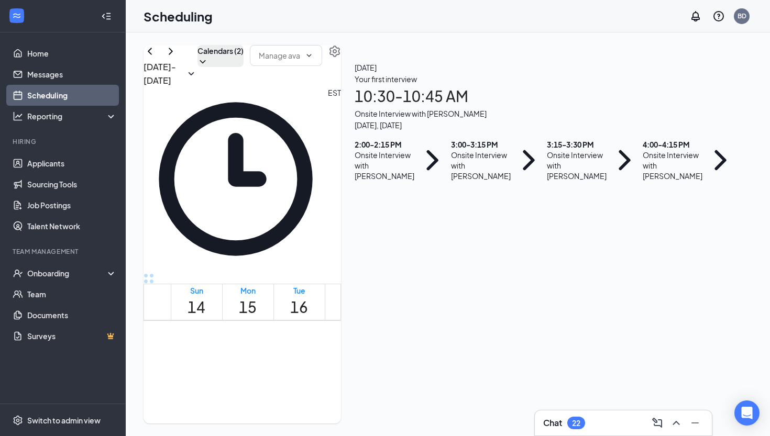
click at [414, 150] on div "2:00 - 2:15 PM" at bounding box center [384, 144] width 60 height 10
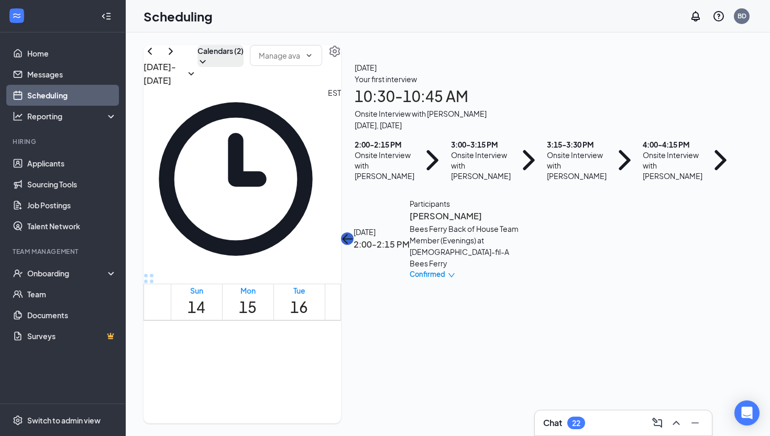
click at [353, 232] on icon "ArrowLeft" at bounding box center [347, 238] width 13 height 13
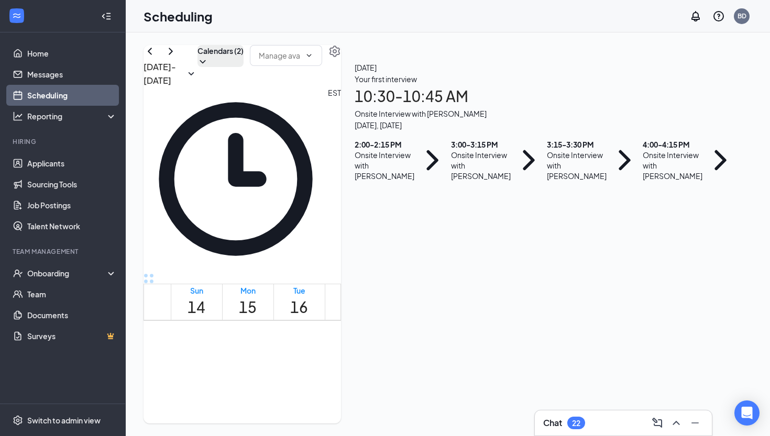
click at [651, 119] on div "Your first interview 10:30 - 10:45 AM Onsite Interview with [PERSON_NAME]" at bounding box center [546, 96] width 384 height 46
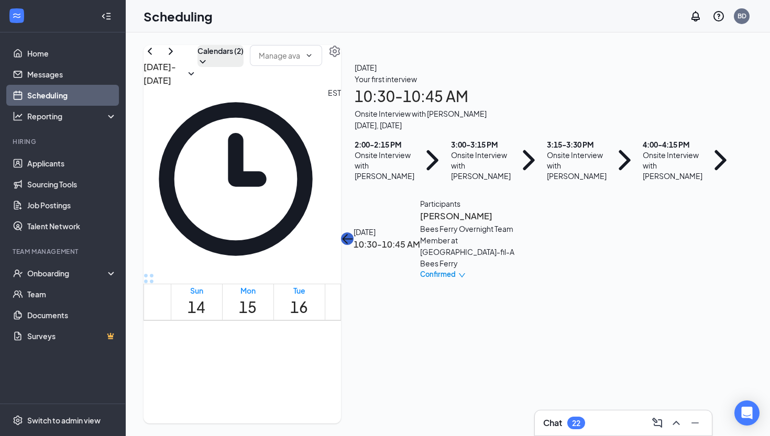
click at [353, 232] on icon "ArrowLeft" at bounding box center [347, 238] width 13 height 13
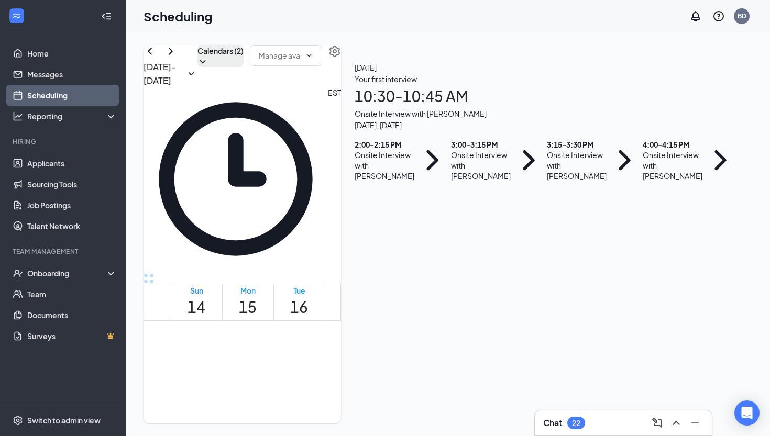
click at [642, 181] on div "Onsite Interview with [PERSON_NAME]" at bounding box center [672, 165] width 60 height 31
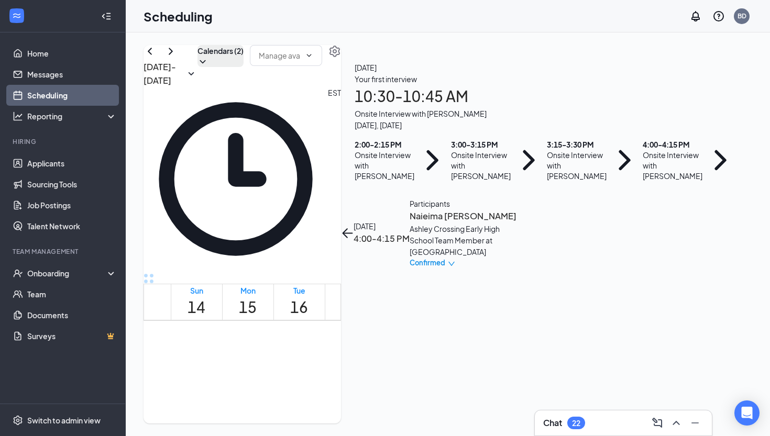
click at [445, 258] on span "Confirmed" at bounding box center [427, 263] width 36 height 10
click at [667, 216] on div "Request Reschedule Mark complete Mark as no-show Cancel" at bounding box center [671, 189] width 88 height 106
click at [671, 224] on span "Cancel" at bounding box center [671, 230] width 72 height 12
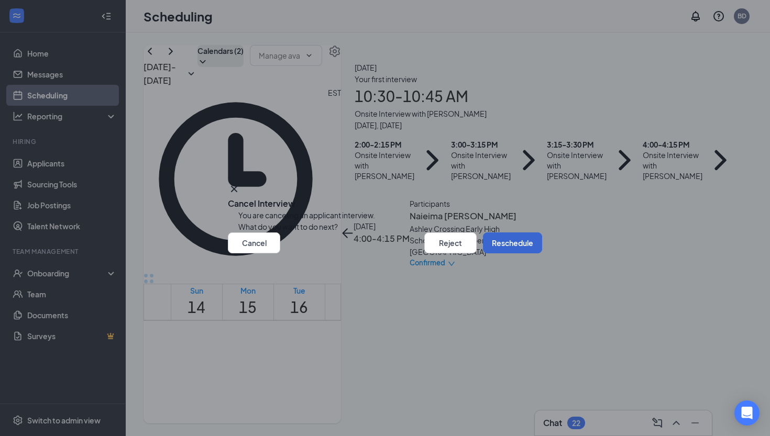
click at [516, 253] on button "Reschedule" at bounding box center [512, 242] width 59 height 21
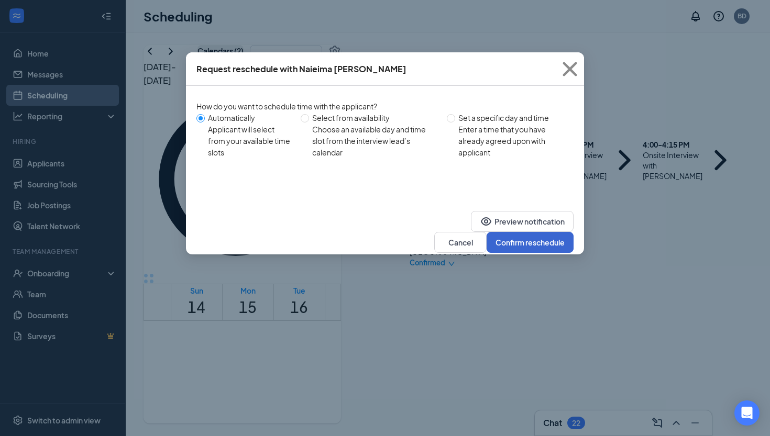
click at [502, 232] on button "Confirm reschedule" at bounding box center [529, 242] width 87 height 21
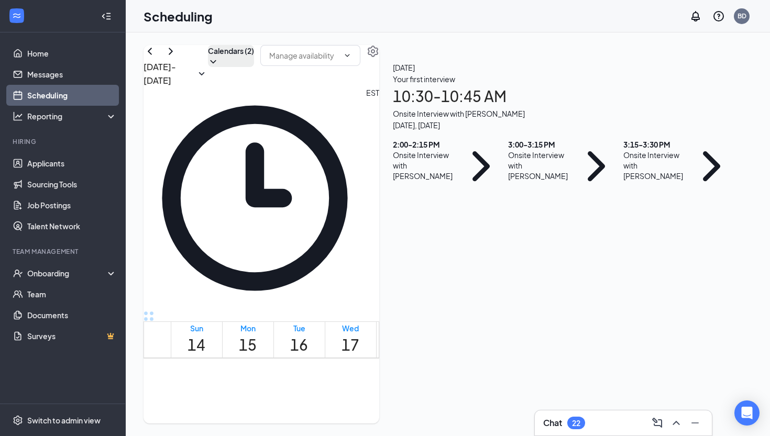
click at [529, 285] on td at bounding box center [350, 291] width 359 height 12
click at [559, 209] on div "[DATE] - [DATE] Calendars (2) EST Sun 14 Mon 15 Tue 16 Wed 17 Thu 18 Fri 19 Sat…" at bounding box center [447, 234] width 608 height 379
